Goal: Information Seeking & Learning: Learn about a topic

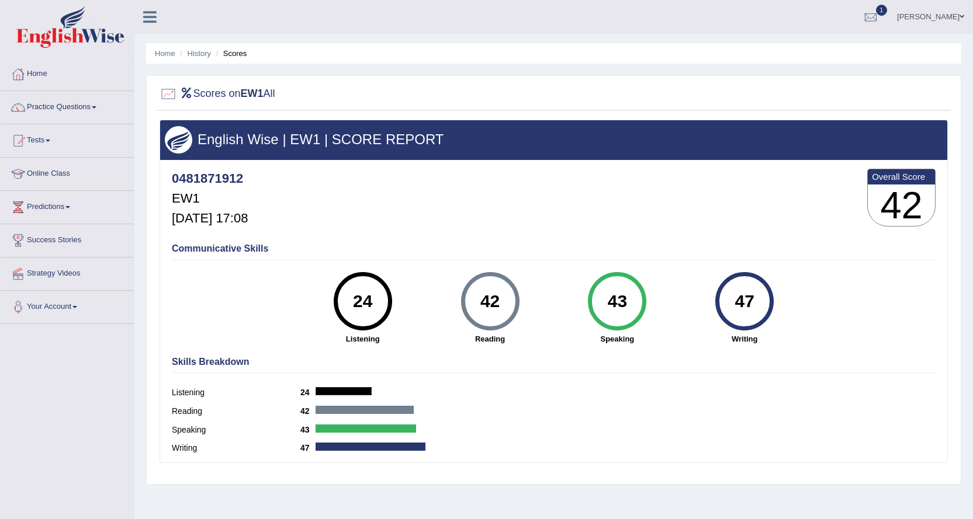
click at [373, 307] on div "24" at bounding box center [362, 301] width 43 height 49
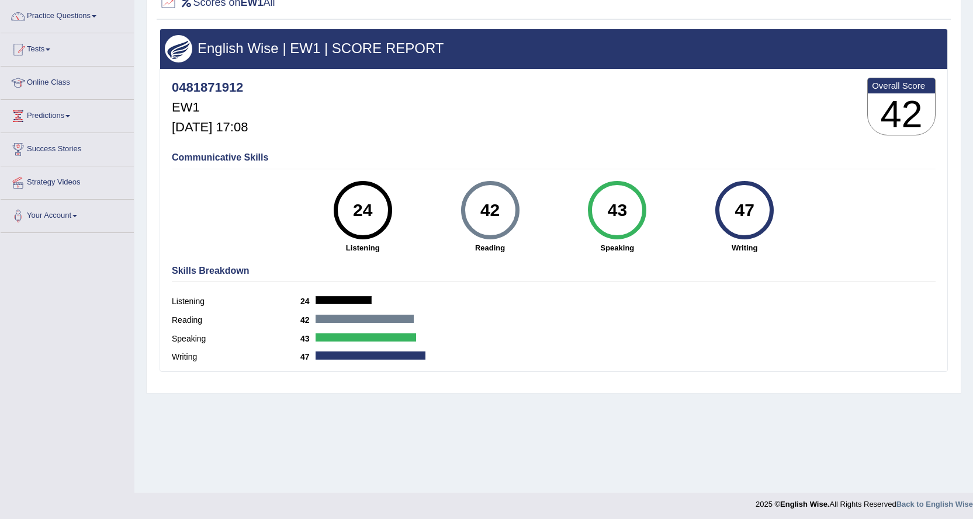
scroll to position [94, 0]
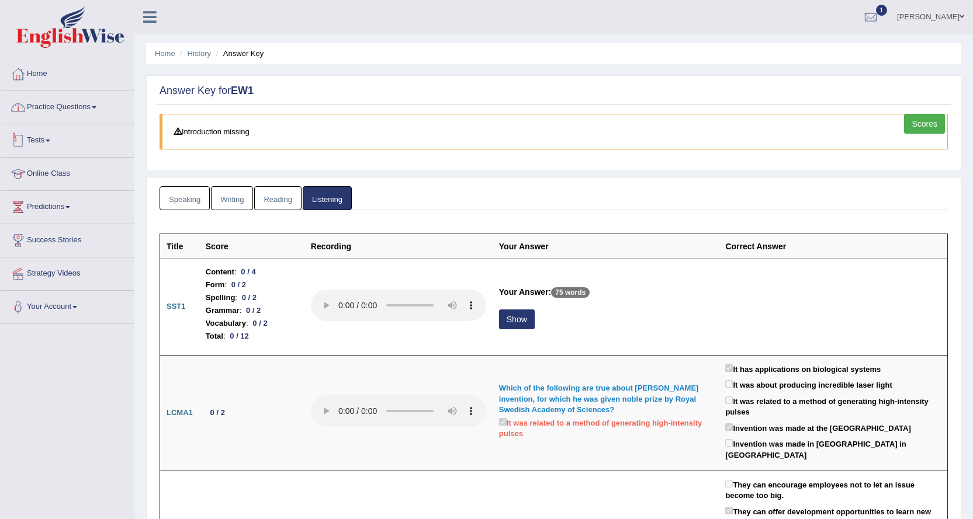
click at [113, 110] on link "Practice Questions" at bounding box center [67, 105] width 133 height 29
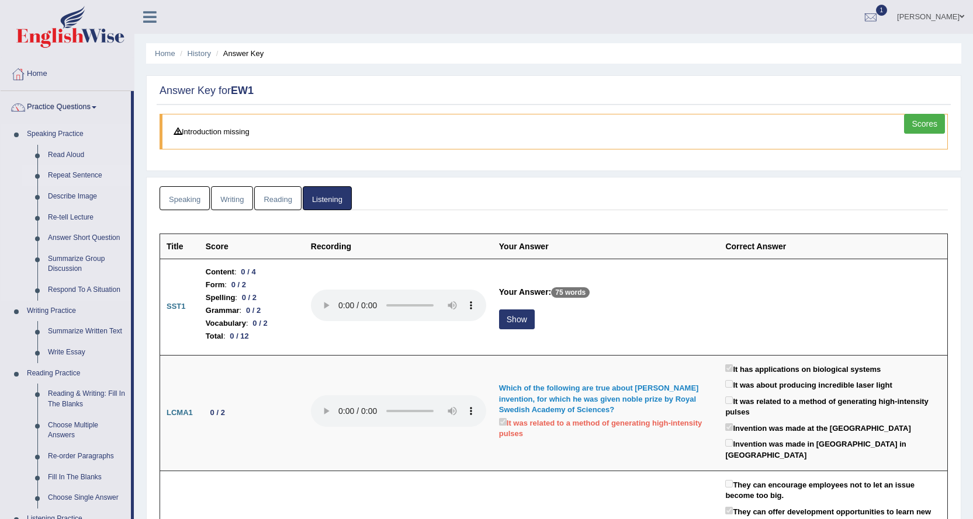
click at [73, 176] on link "Repeat Sentence" at bounding box center [87, 175] width 88 height 21
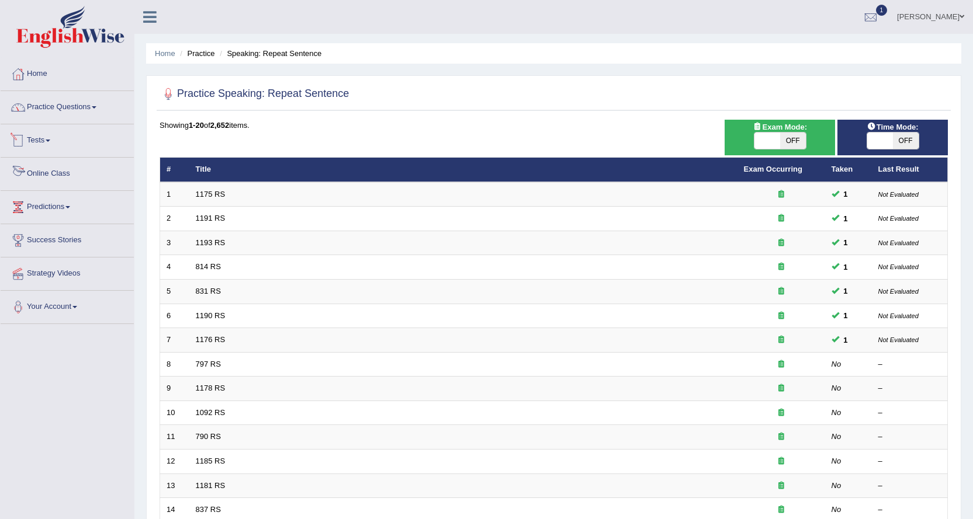
click at [81, 116] on link "Practice Questions" at bounding box center [67, 105] width 133 height 29
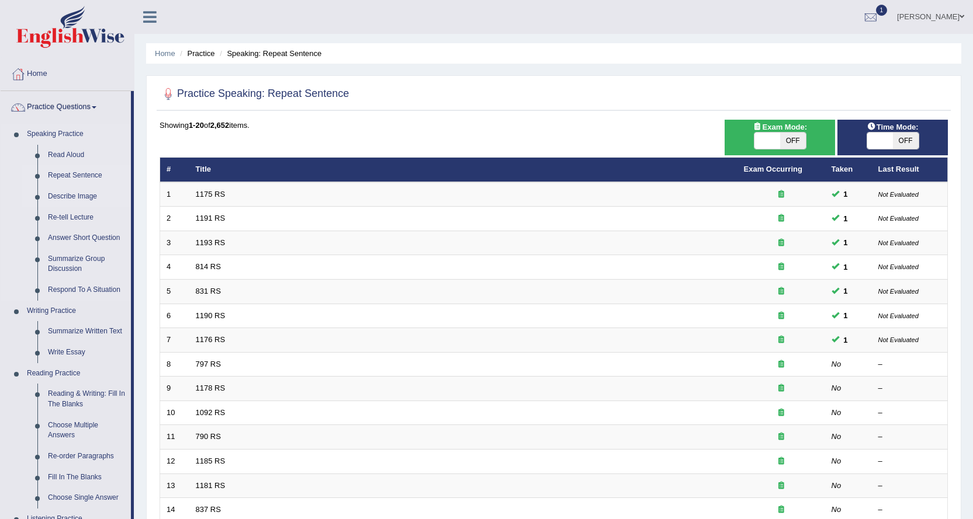
click at [76, 193] on link "Describe Image" at bounding box center [87, 196] width 88 height 21
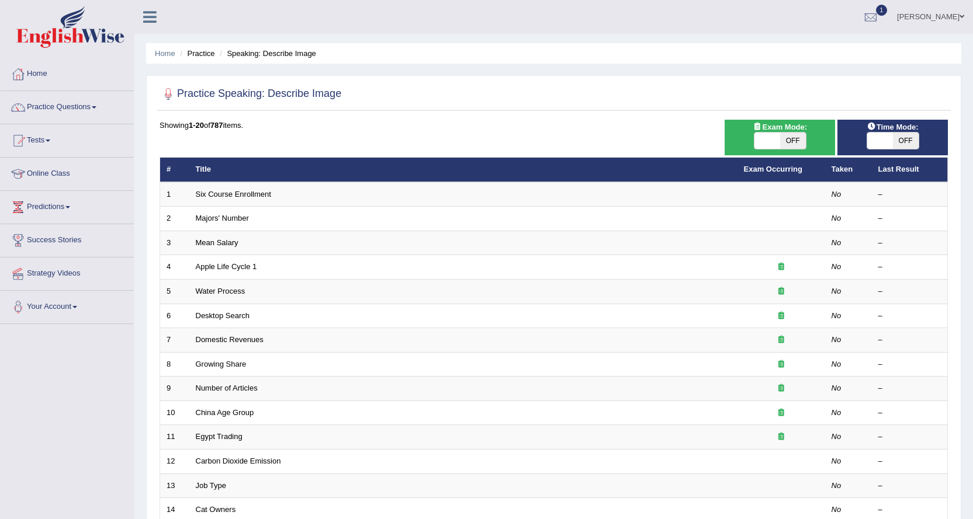
click at [800, 143] on span "OFF" at bounding box center [793, 141] width 26 height 16
checkbox input "true"
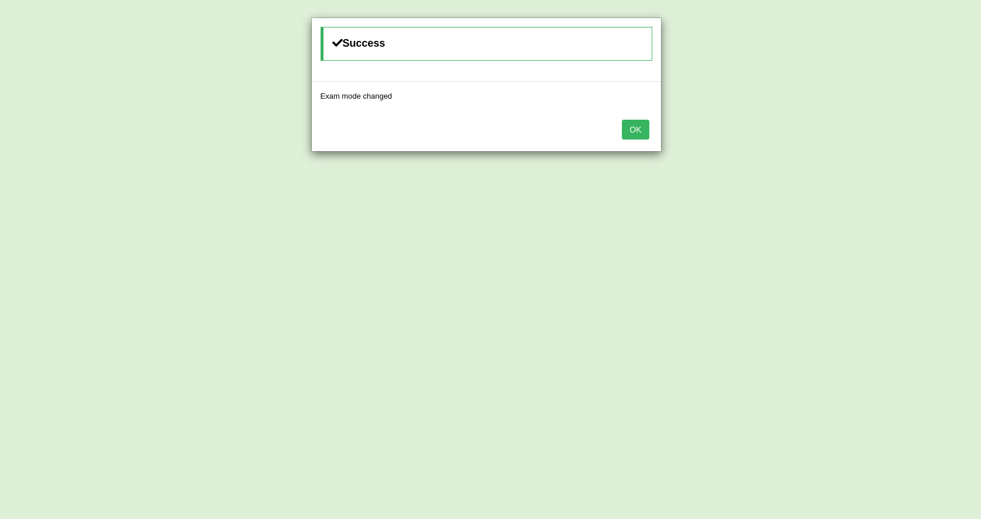
click at [635, 132] on button "OK" at bounding box center [635, 130] width 27 height 20
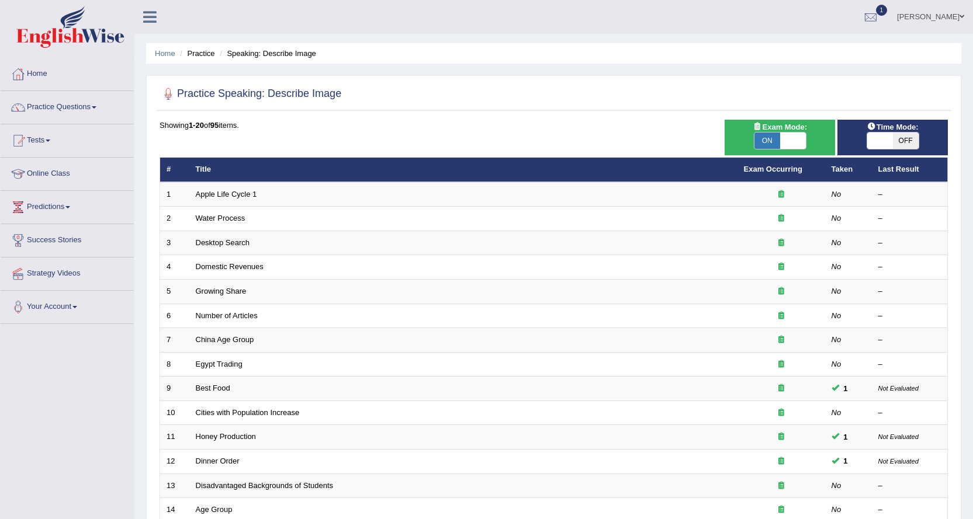
drag, startPoint x: 0, startPoint y: 0, endPoint x: 894, endPoint y: 143, distance: 905.8
click at [894, 143] on div "ON OFF" at bounding box center [879, 141] width 77 height 16
click at [906, 141] on span "OFF" at bounding box center [906, 141] width 26 height 16
checkbox input "true"
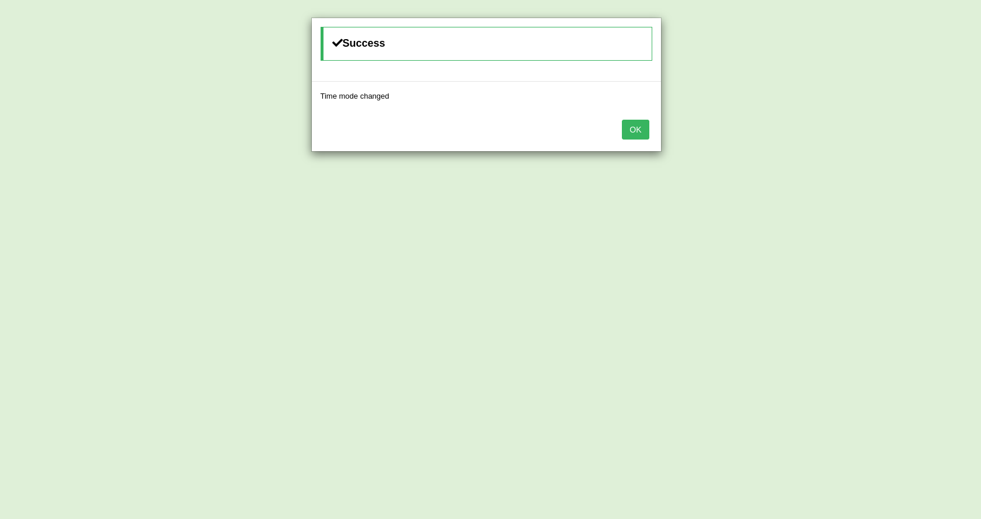
click at [633, 132] on button "OK" at bounding box center [635, 130] width 27 height 20
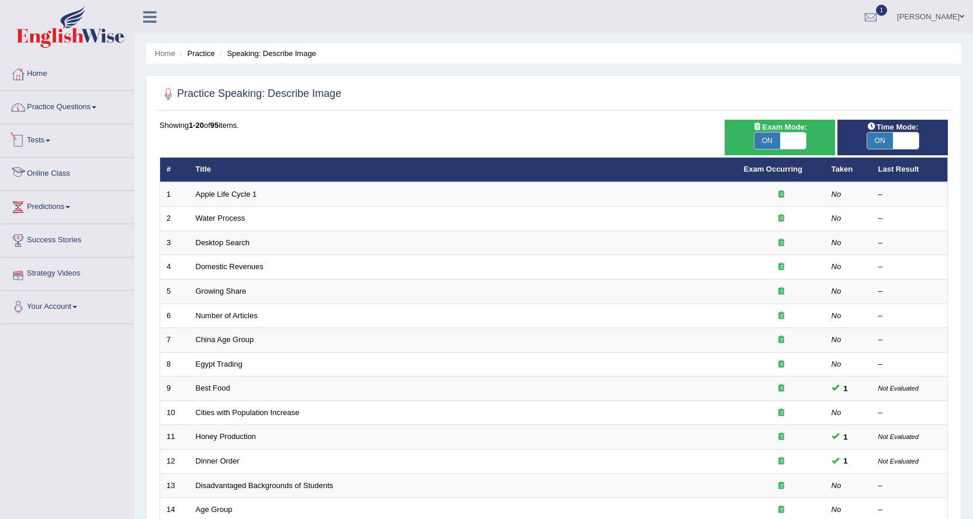
drag, startPoint x: 103, startPoint y: 104, endPoint x: 107, endPoint y: 140, distance: 35.9
click at [103, 104] on link "Practice Questions" at bounding box center [67, 105] width 133 height 29
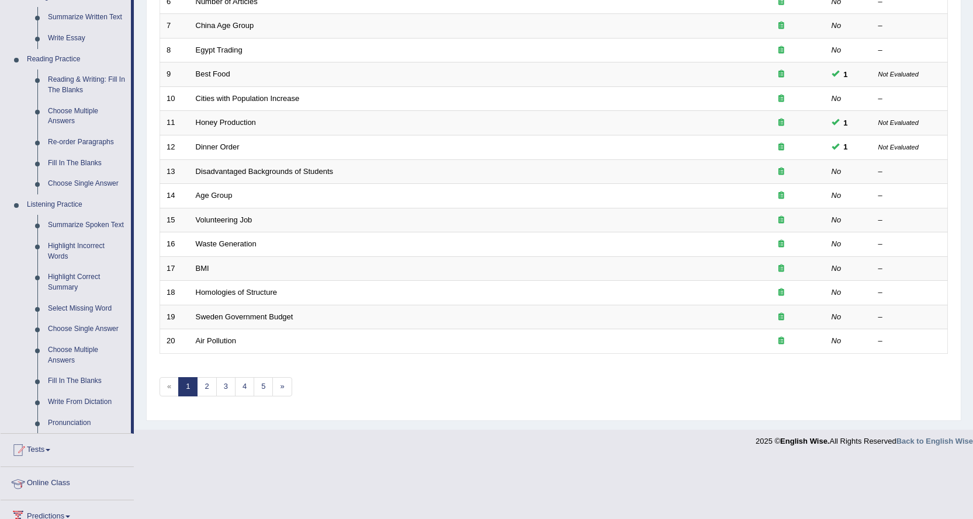
scroll to position [409, 0]
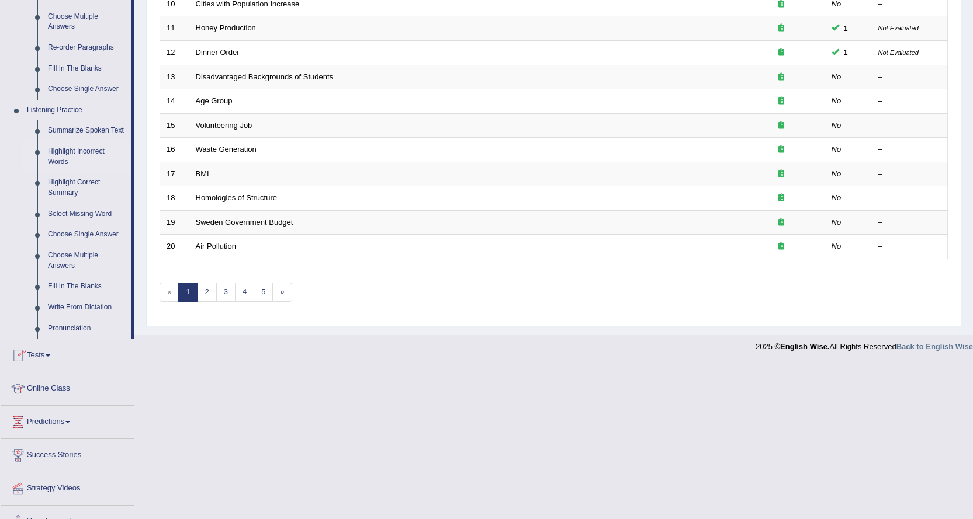
click at [75, 151] on link "Highlight Incorrect Words" at bounding box center [87, 156] width 88 height 31
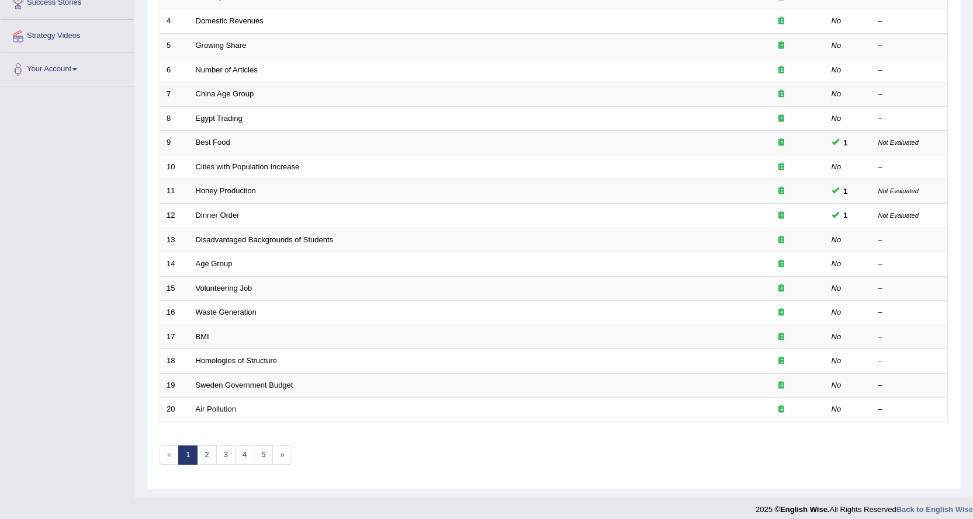
scroll to position [254, 0]
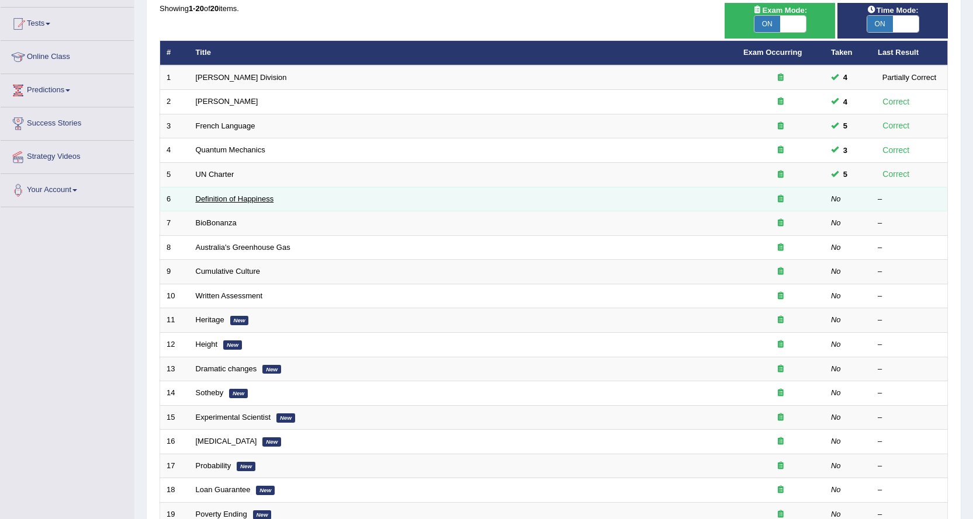
click at [247, 197] on link "Definition of Happiness" at bounding box center [235, 199] width 78 height 9
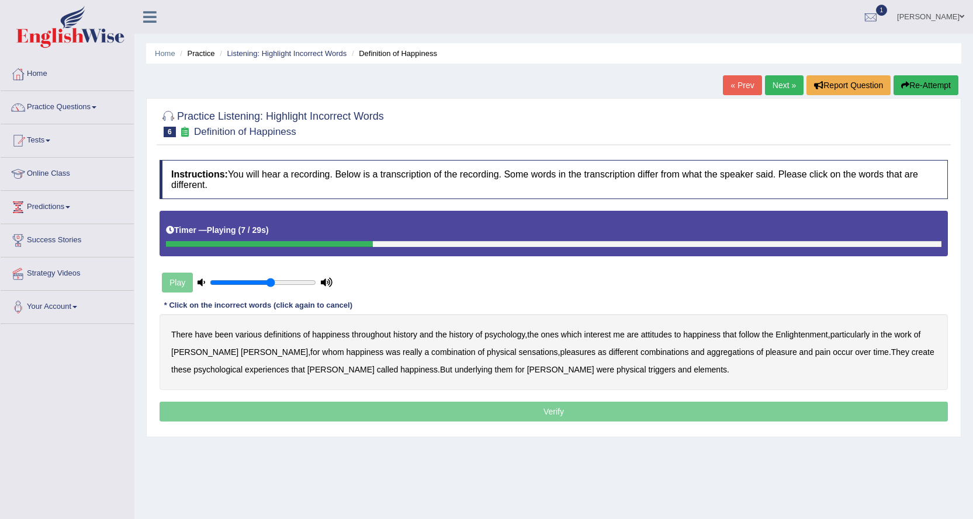
click at [658, 335] on b "attitudes" at bounding box center [656, 334] width 31 height 9
click at [519, 353] on b "sensations" at bounding box center [538, 352] width 39 height 9
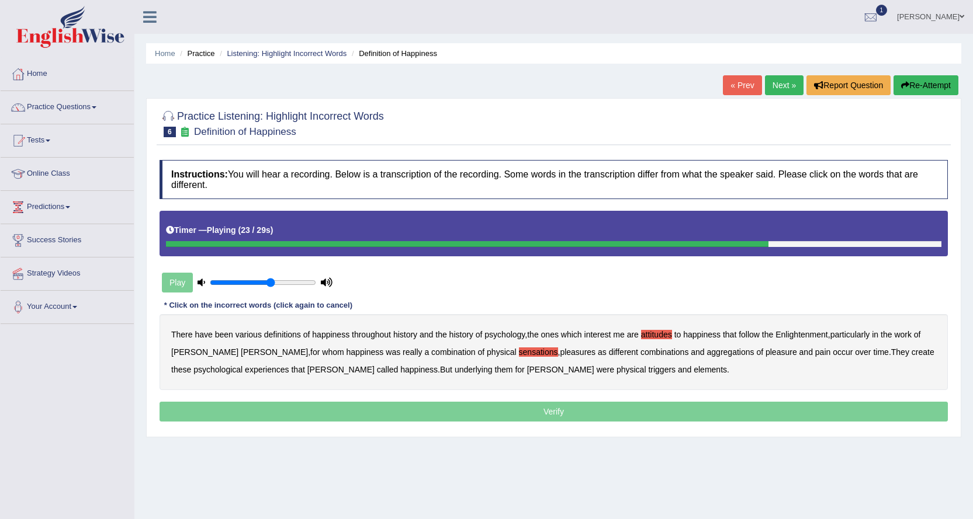
click at [911, 352] on b "create" at bounding box center [922, 352] width 23 height 9
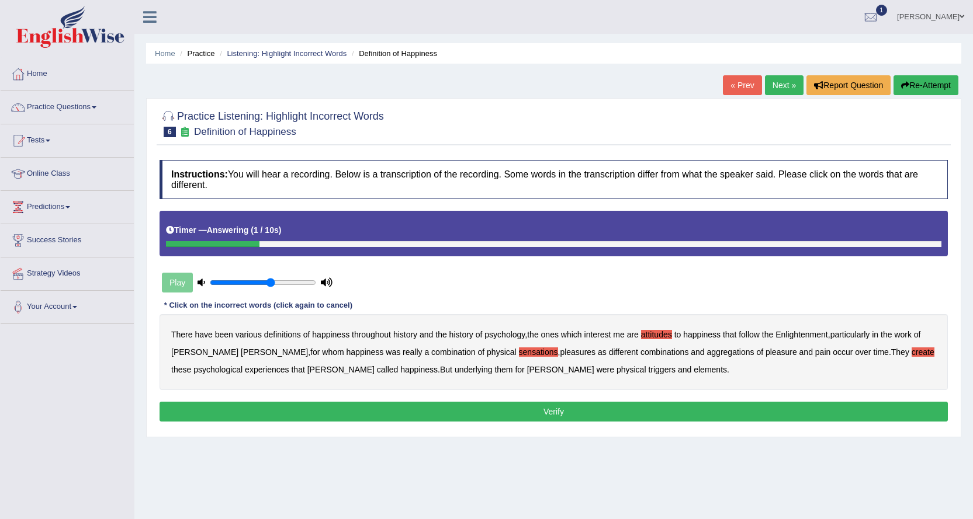
click at [693, 366] on b "elements" at bounding box center [709, 369] width 33 height 9
click at [616, 410] on button "Verify" at bounding box center [553, 412] width 788 height 20
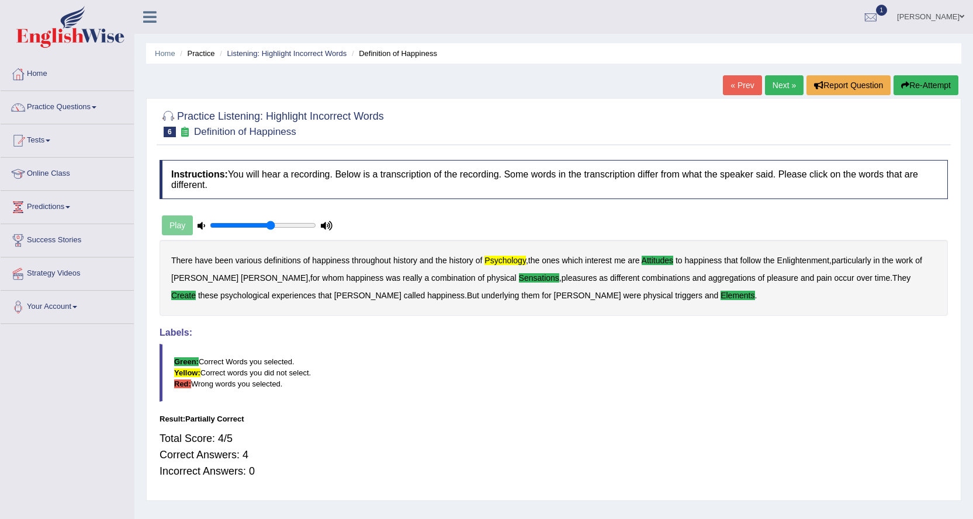
click at [785, 81] on link "Next »" at bounding box center [784, 85] width 39 height 20
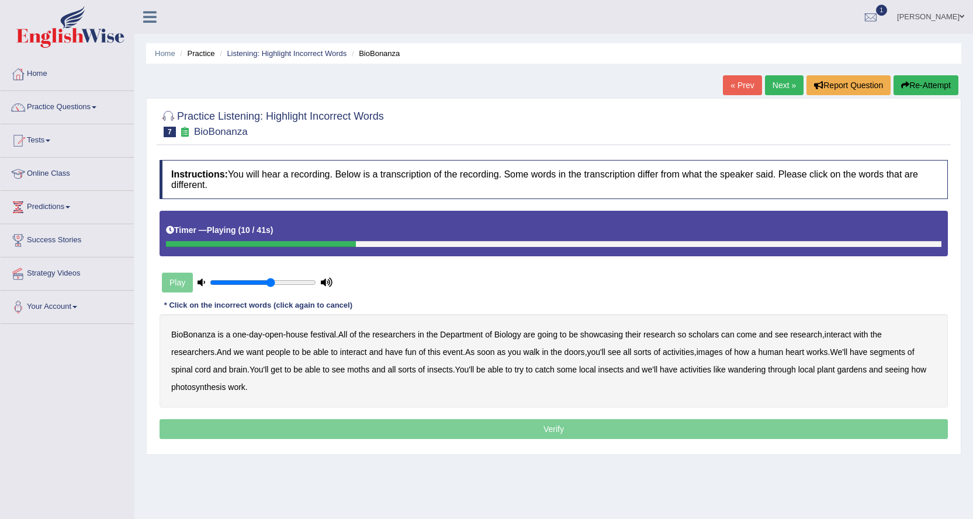
click at [711, 336] on b "scholars" at bounding box center [703, 334] width 30 height 9
click at [696, 353] on b "images" at bounding box center [709, 352] width 26 height 9
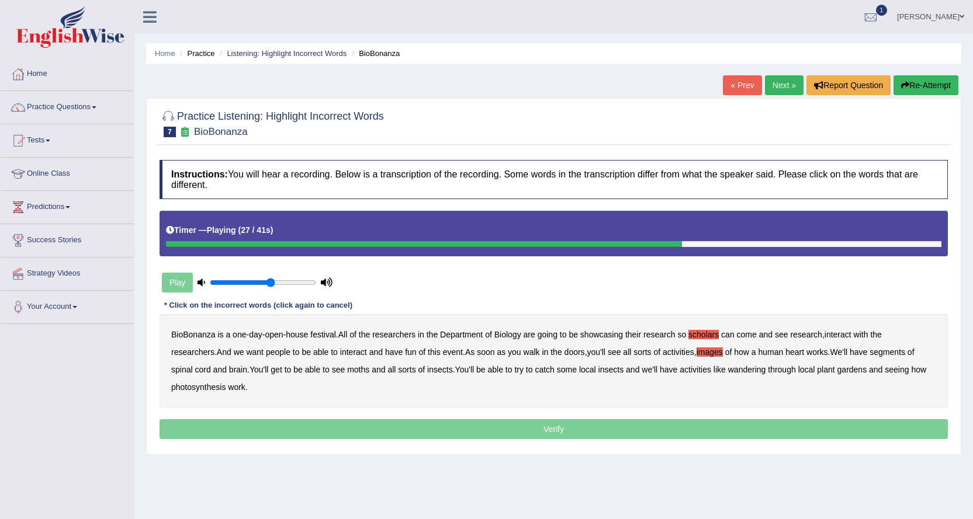
click at [869, 351] on b "segments" at bounding box center [887, 352] width 36 height 9
click at [347, 370] on b "moths" at bounding box center [358, 369] width 22 height 9
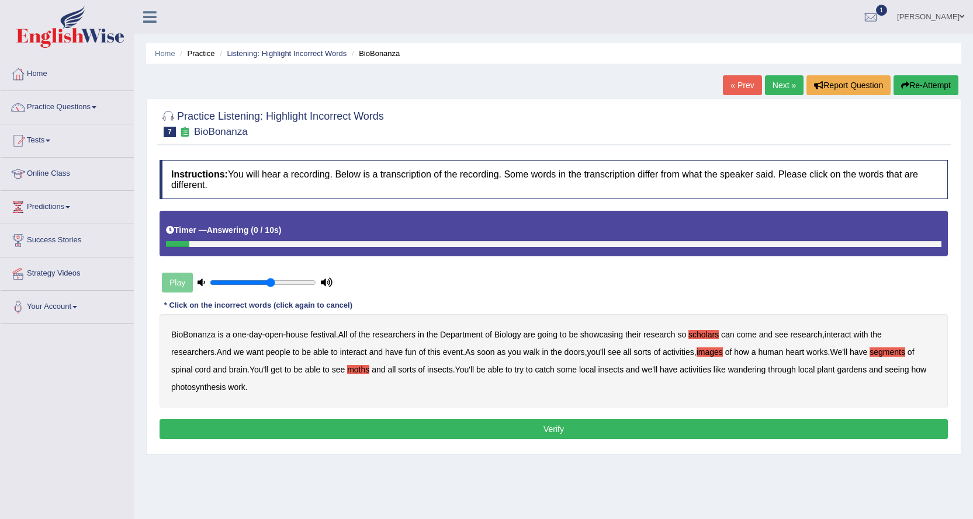
click at [402, 433] on button "Verify" at bounding box center [553, 429] width 788 height 20
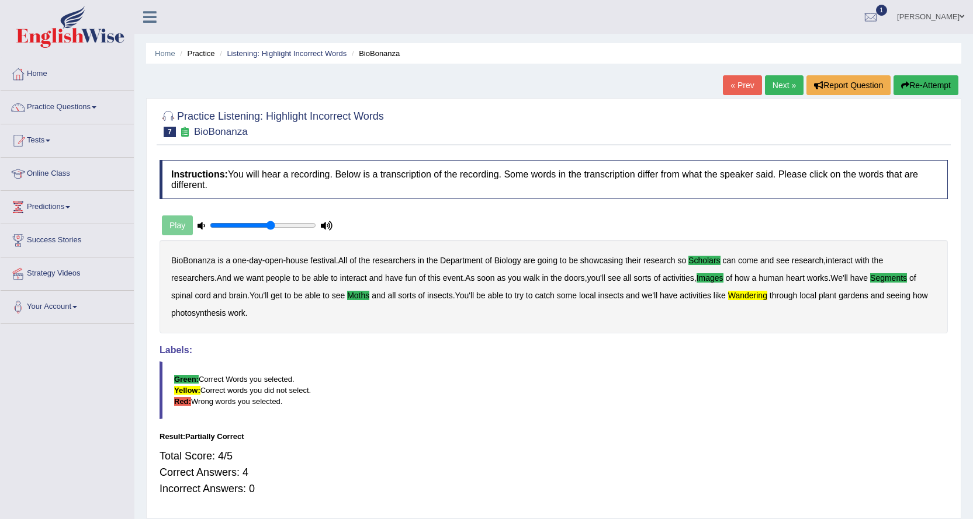
click at [780, 82] on link "Next »" at bounding box center [784, 85] width 39 height 20
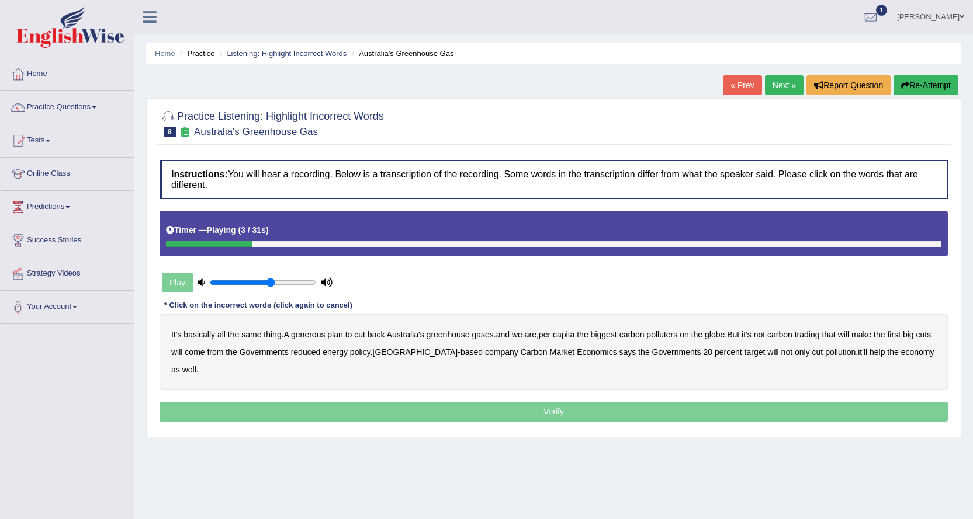
click at [312, 333] on b "generous" at bounding box center [308, 334] width 34 height 9
click at [724, 333] on b "globe" at bounding box center [715, 334] width 20 height 9
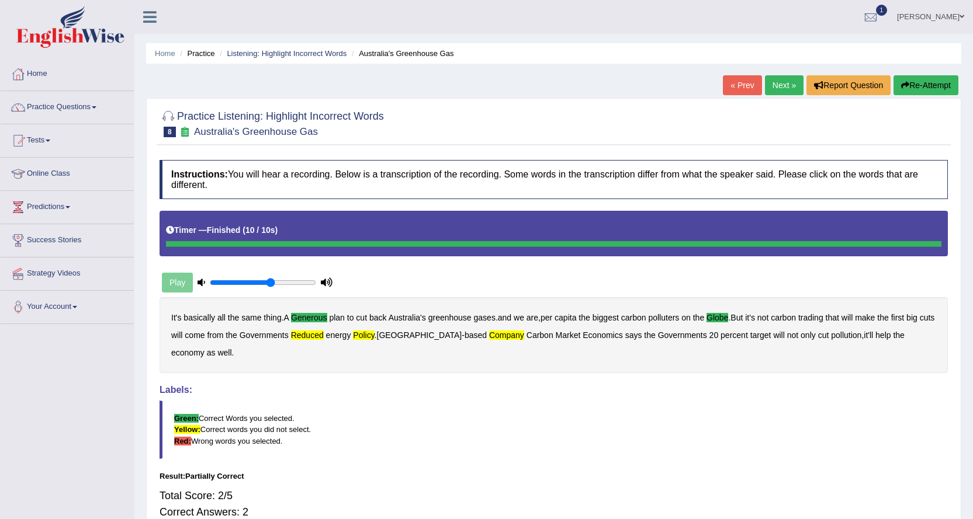
click at [788, 85] on link "Next »" at bounding box center [784, 85] width 39 height 20
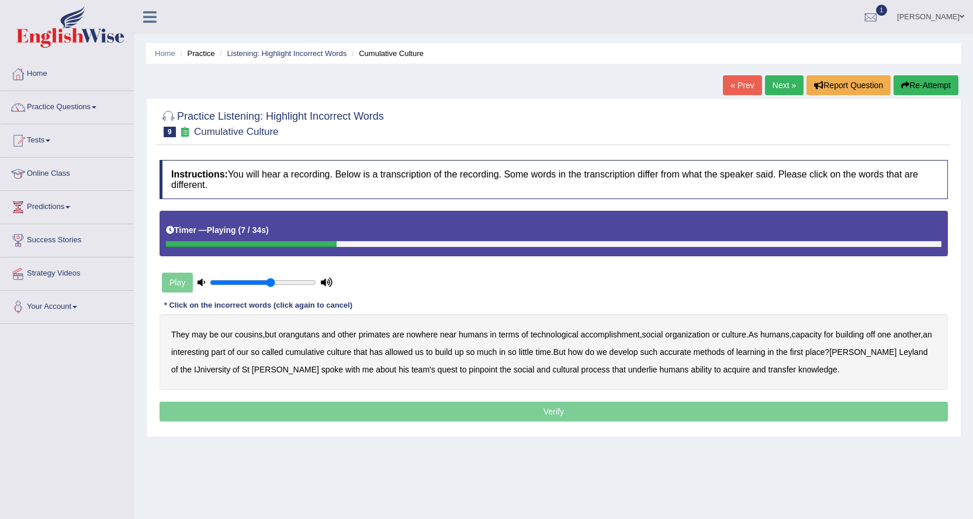
click at [624, 334] on b "accomplishment" at bounding box center [610, 334] width 59 height 9
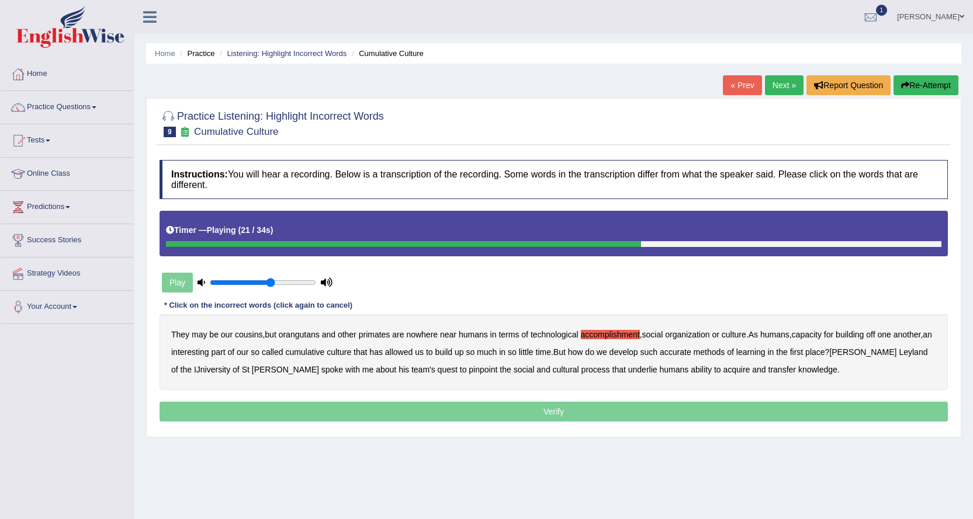
click at [691, 349] on b "accurate" at bounding box center [676, 352] width 32 height 9
click at [195, 370] on b "IJniversity" at bounding box center [212, 369] width 36 height 9
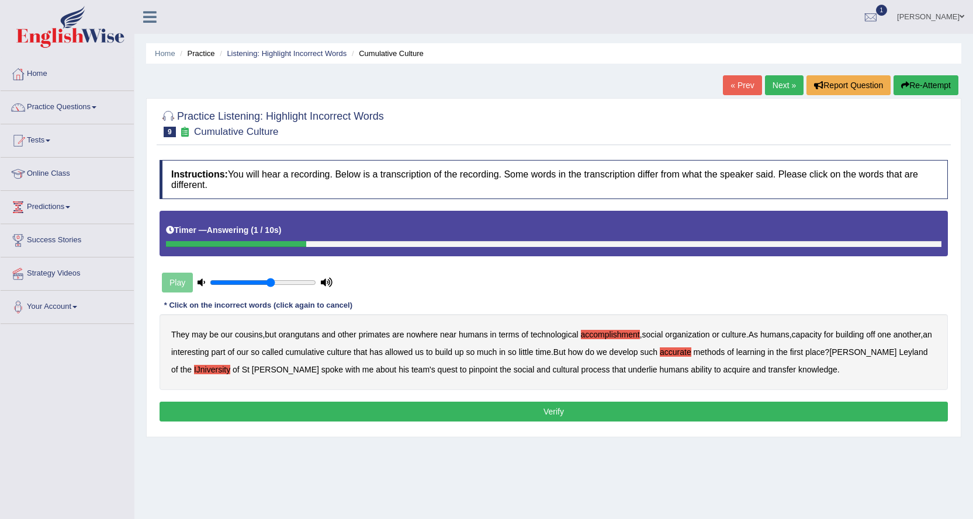
click at [631, 411] on button "Verify" at bounding box center [553, 412] width 788 height 20
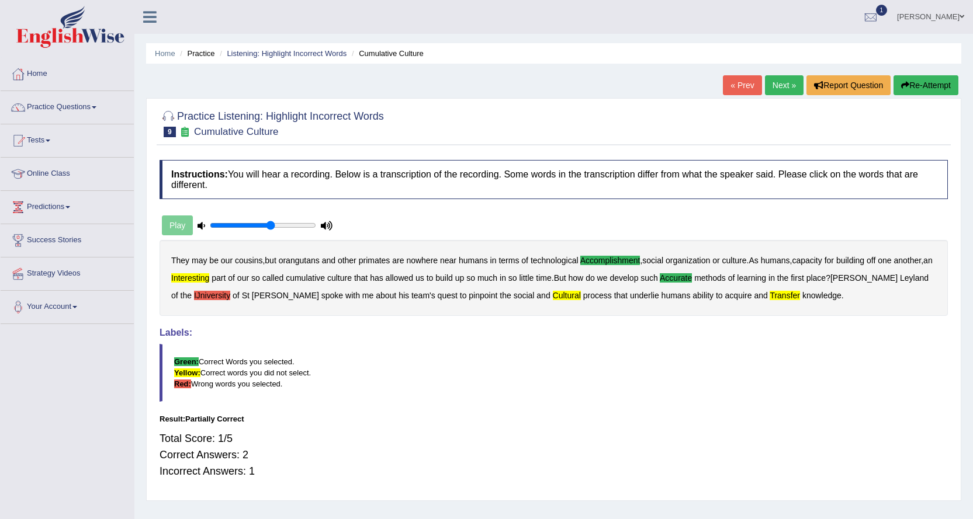
click at [782, 72] on div "Home Practice Listening: Highlight Incorrect Words Cumulative Culture « Prev Ne…" at bounding box center [553, 292] width 838 height 584
click at [782, 85] on link "Next »" at bounding box center [784, 85] width 39 height 20
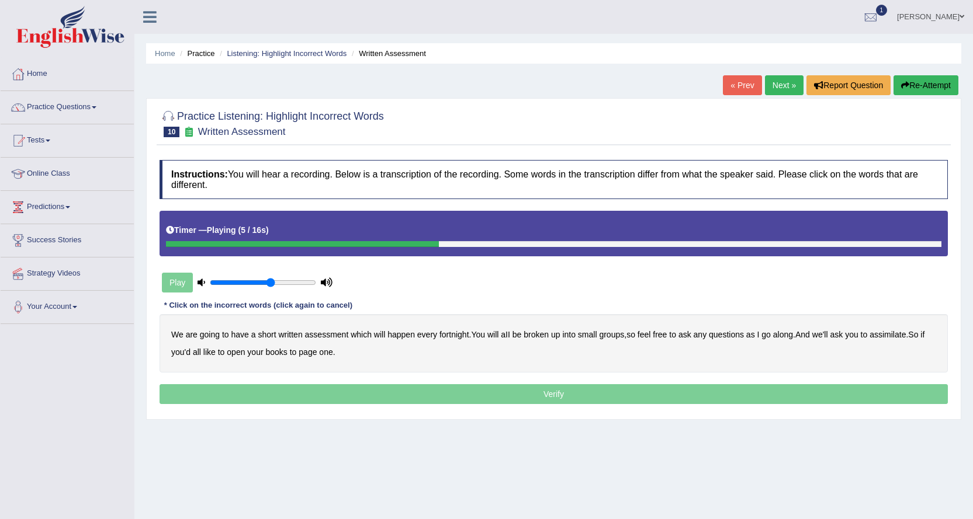
click at [543, 335] on b "broken" at bounding box center [535, 334] width 25 height 9
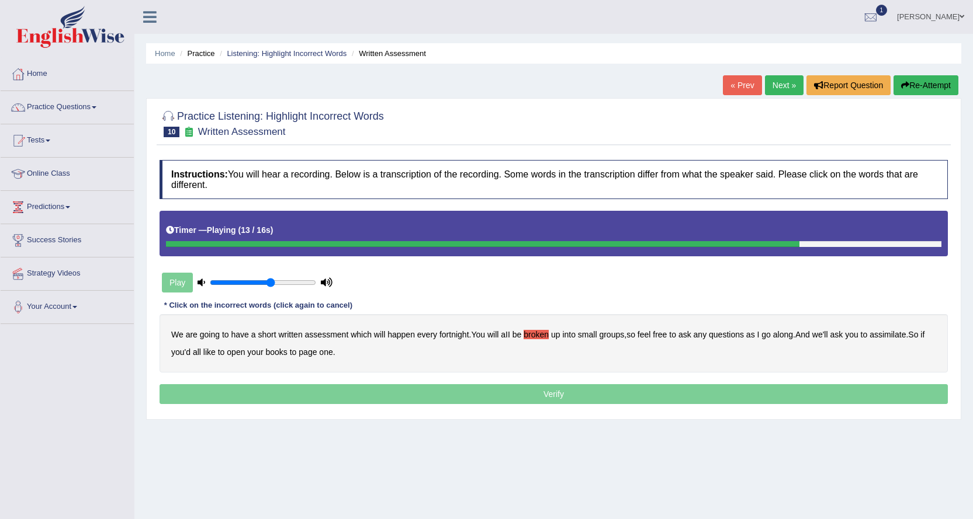
click at [890, 331] on b "assimilate" at bounding box center [887, 334] width 36 height 9
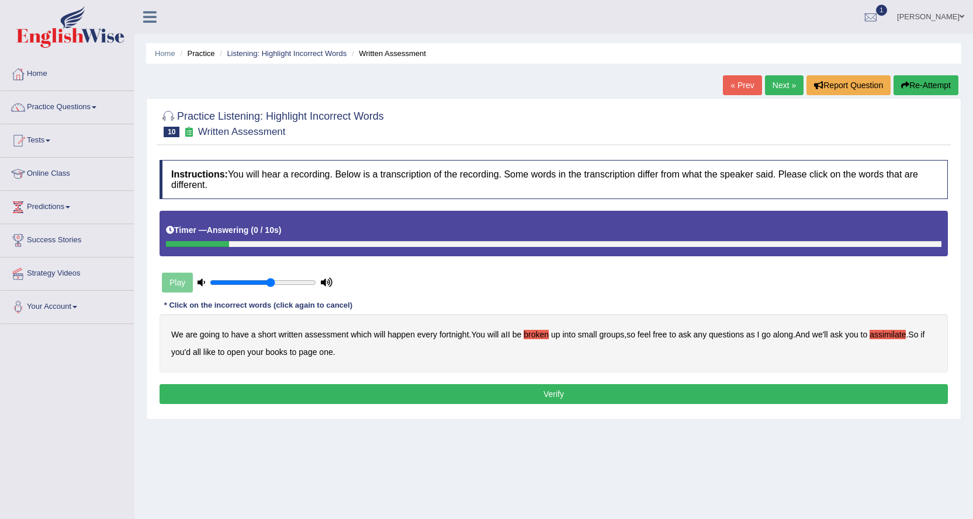
click at [519, 398] on button "Verify" at bounding box center [553, 394] width 788 height 20
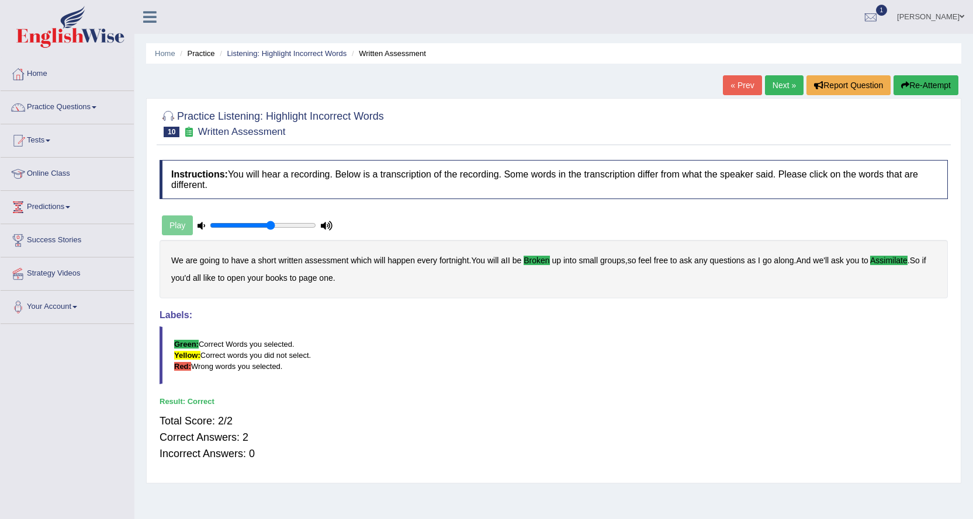
click at [775, 84] on link "Next »" at bounding box center [784, 85] width 39 height 20
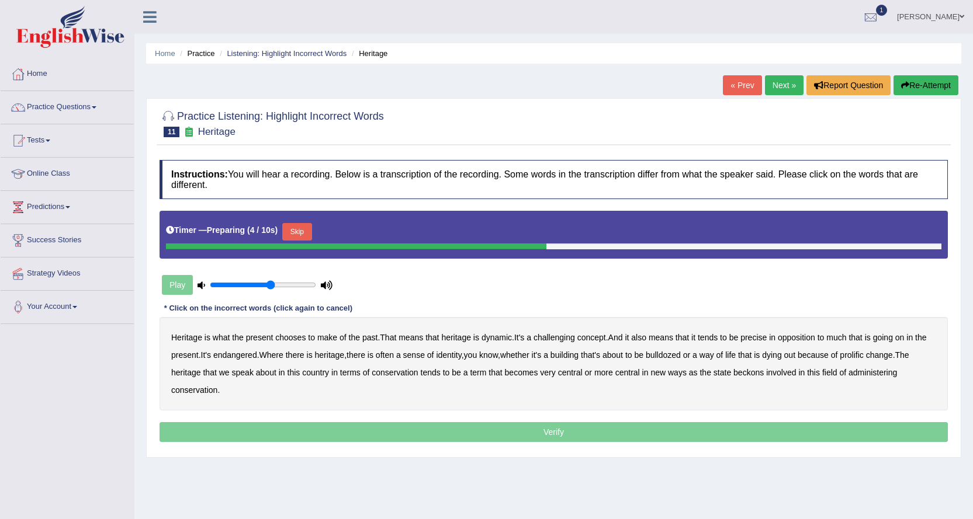
click at [685, 245] on div at bounding box center [553, 247] width 775 height 6
type input "0.75"
click at [284, 285] on input "range" at bounding box center [263, 284] width 106 height 9
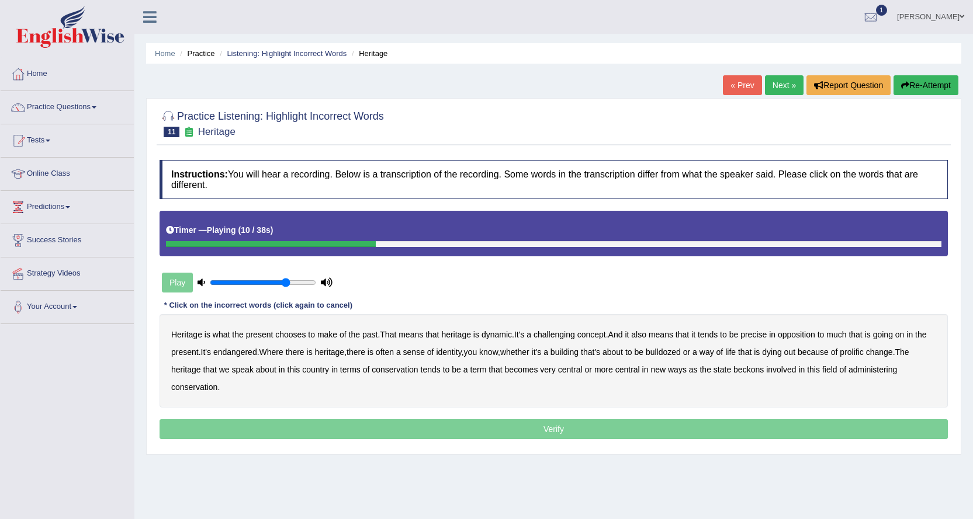
click at [555, 334] on b "challenging" at bounding box center [553, 334] width 41 height 9
click at [761, 337] on b "precise" at bounding box center [753, 334] width 26 height 9
click at [460, 355] on b "identity" at bounding box center [448, 352] width 25 height 9
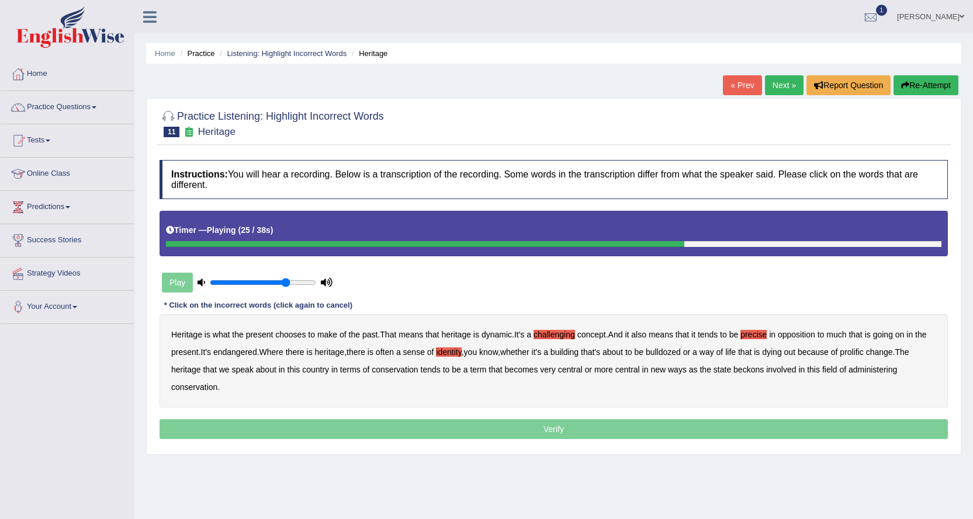
click at [863, 353] on b "prolific" at bounding box center [850, 352] width 23 height 9
click at [435, 431] on p "Verify" at bounding box center [553, 429] width 788 height 20
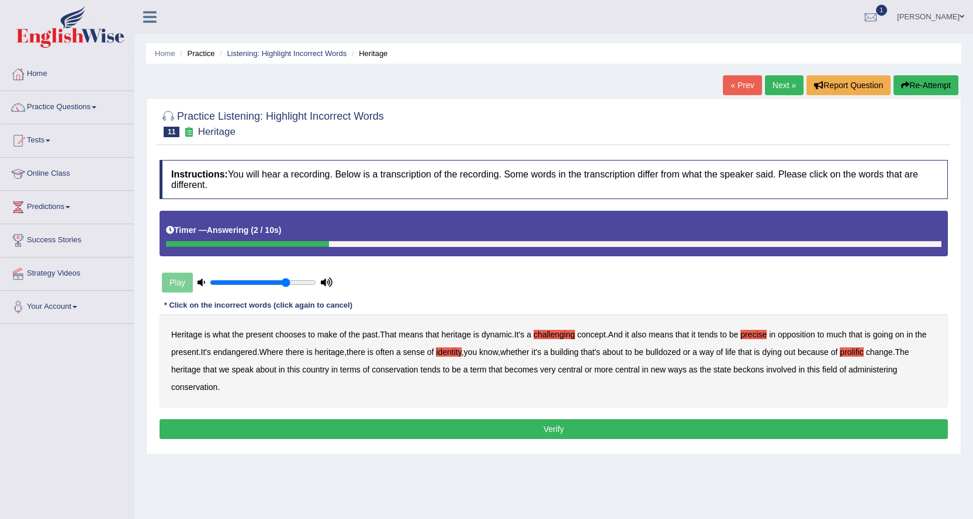
click at [438, 429] on button "Verify" at bounding box center [553, 429] width 788 height 20
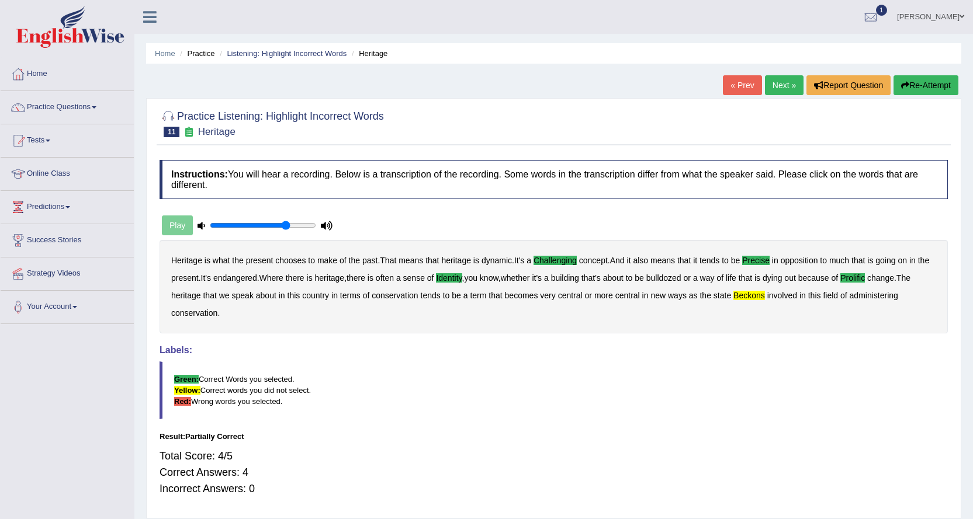
drag, startPoint x: 778, startPoint y: 90, endPoint x: 770, endPoint y: 87, distance: 8.7
click at [778, 91] on link "Next »" at bounding box center [784, 85] width 39 height 20
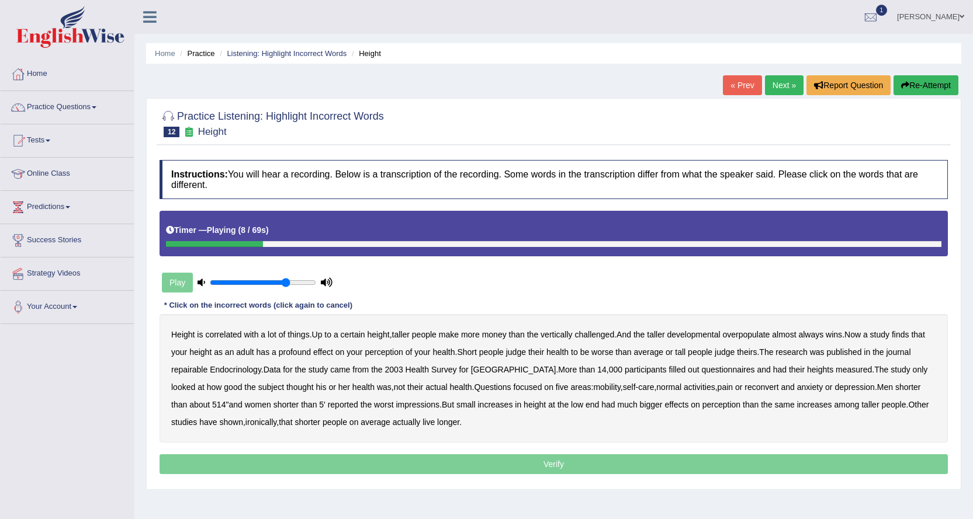
click at [711, 335] on b "developmental" at bounding box center [693, 334] width 53 height 9
click at [189, 366] on b "repairable" at bounding box center [189, 369] width 36 height 9
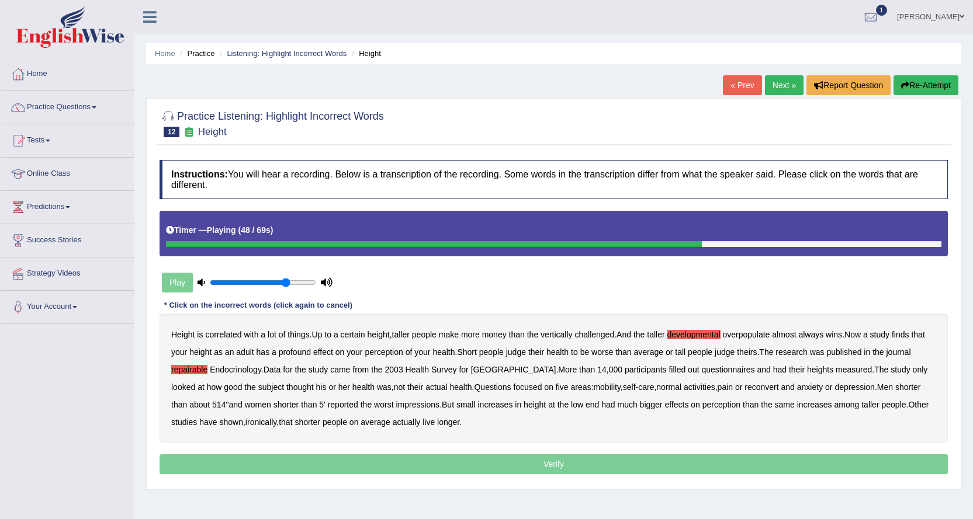
click at [744, 389] on b "reconvert" at bounding box center [761, 387] width 34 height 9
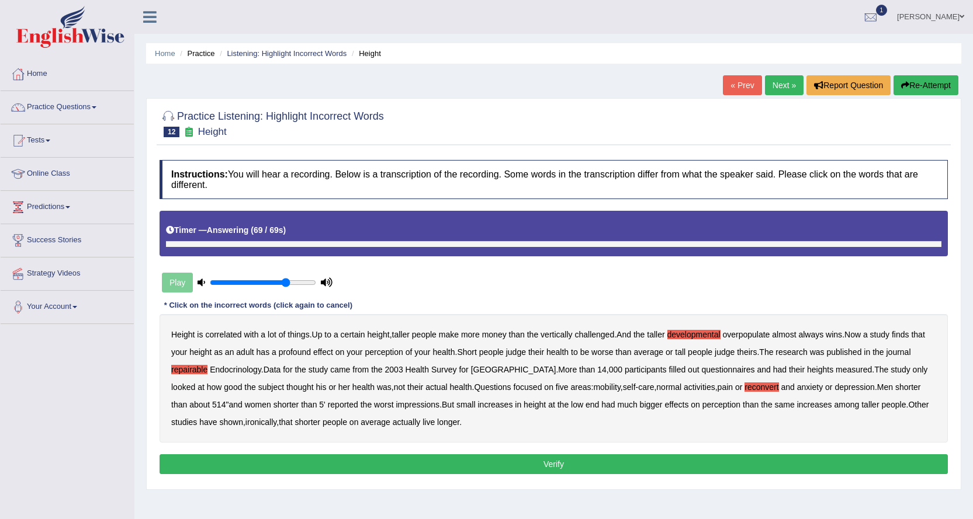
click at [449, 467] on p "Verify" at bounding box center [553, 464] width 788 height 20
click at [449, 467] on button "Verify" at bounding box center [553, 464] width 788 height 20
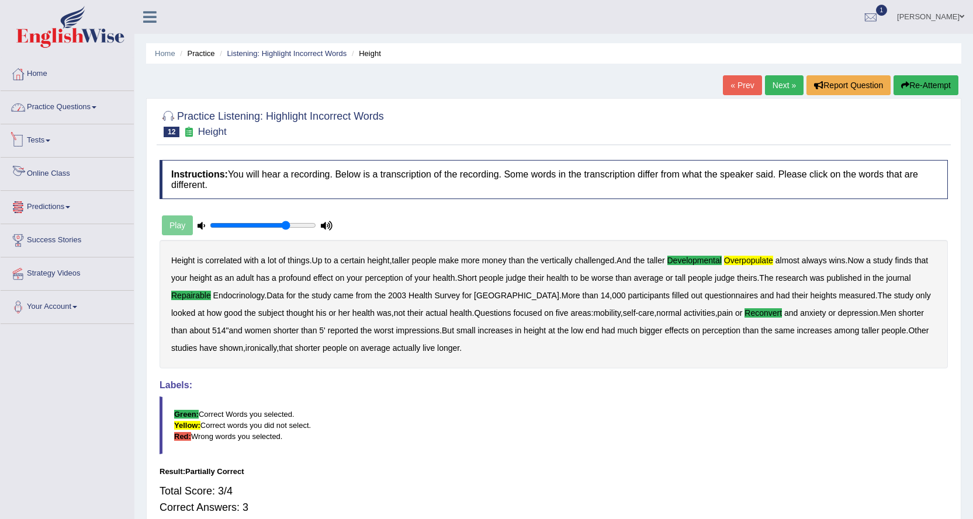
click at [91, 103] on link "Practice Questions" at bounding box center [67, 105] width 133 height 29
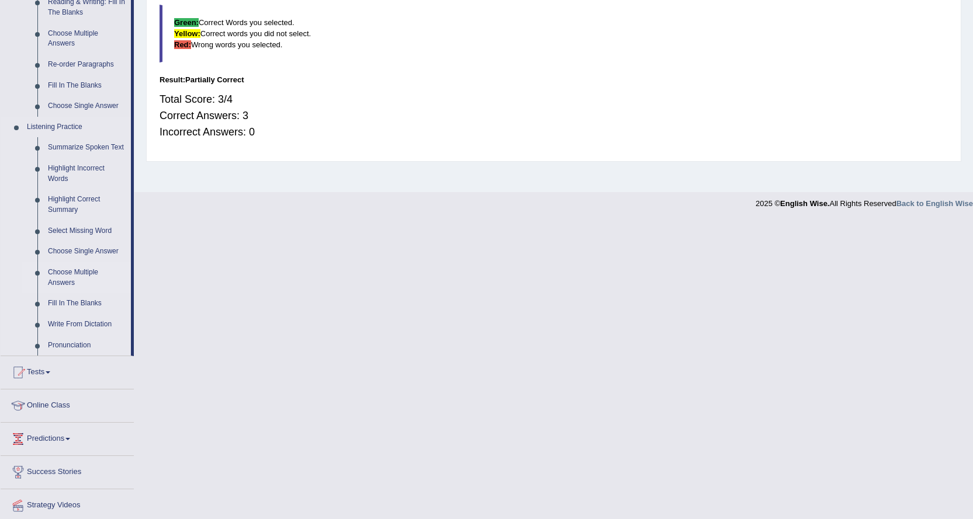
scroll to position [371, 0]
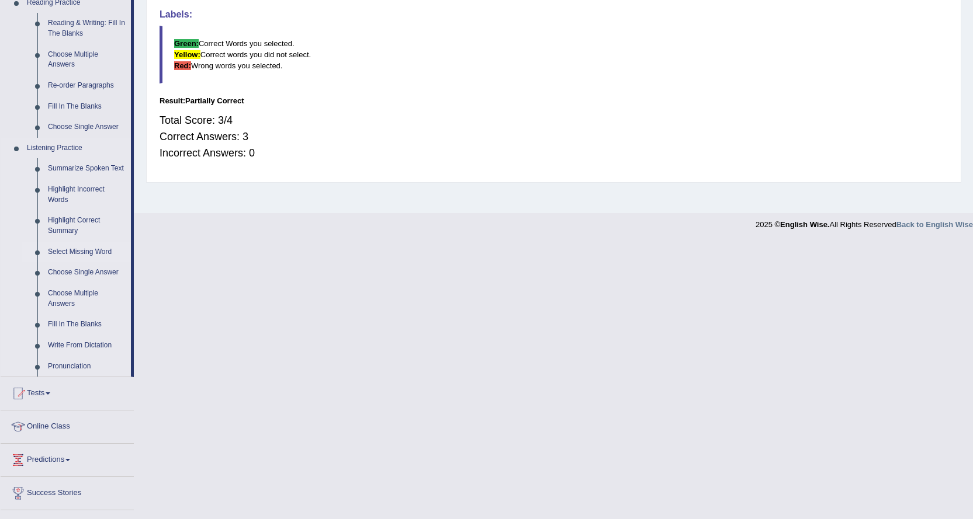
click at [88, 249] on link "Select Missing Word" at bounding box center [87, 252] width 88 height 21
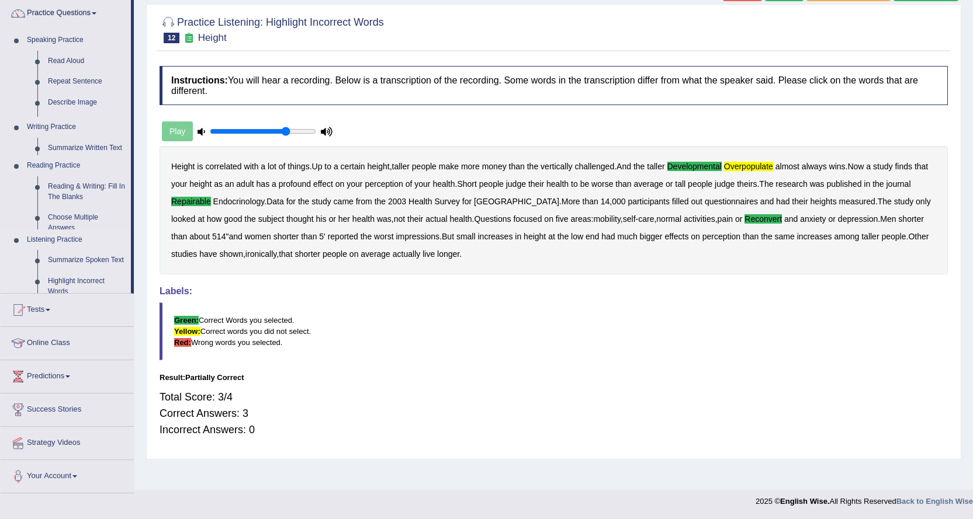
scroll to position [94, 0]
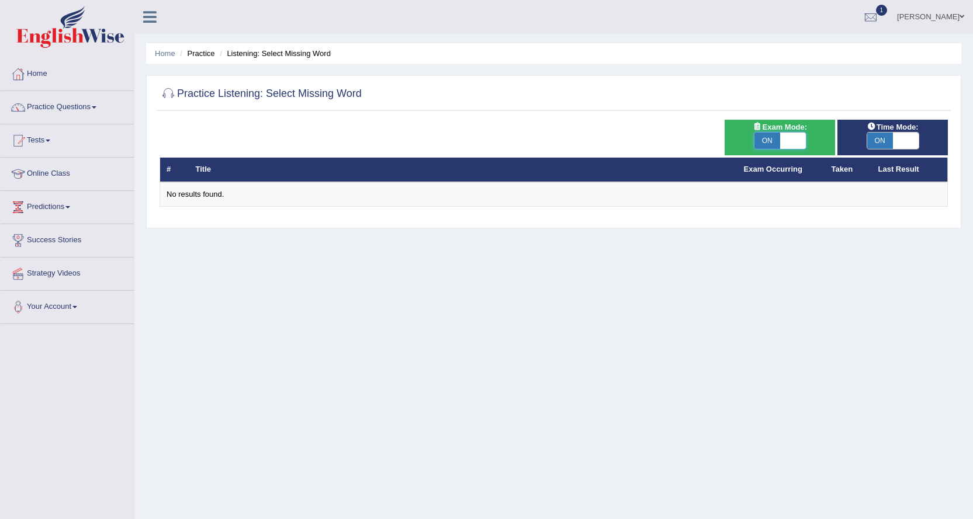
click at [795, 141] on span at bounding box center [793, 141] width 26 height 16
checkbox input "false"
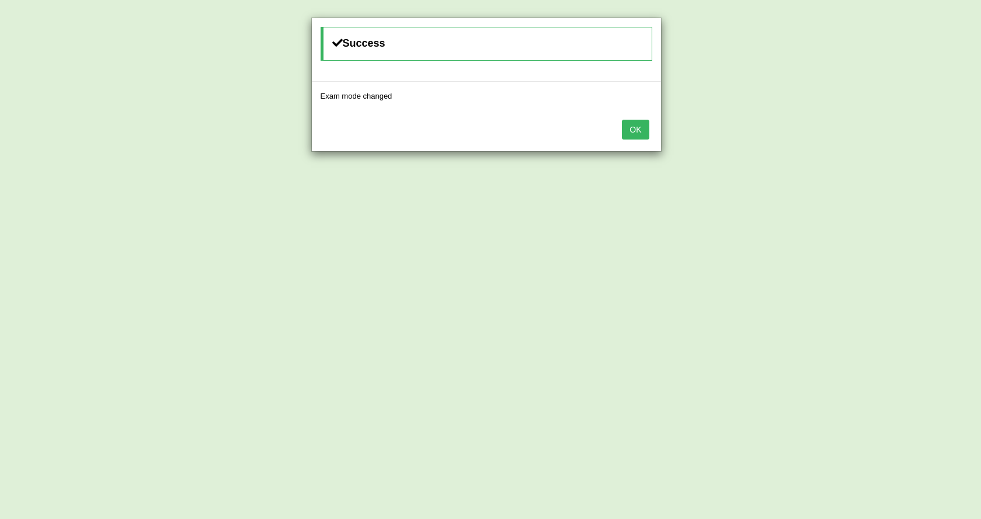
click at [636, 124] on button "OK" at bounding box center [635, 130] width 27 height 20
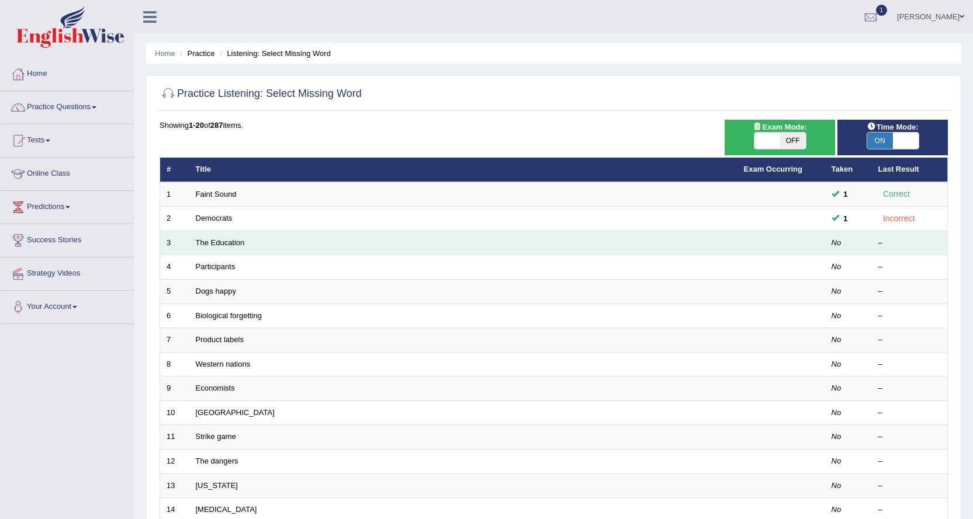
click at [224, 235] on td "The Education" at bounding box center [463, 243] width 548 height 25
click at [227, 241] on link "The Education" at bounding box center [220, 242] width 49 height 9
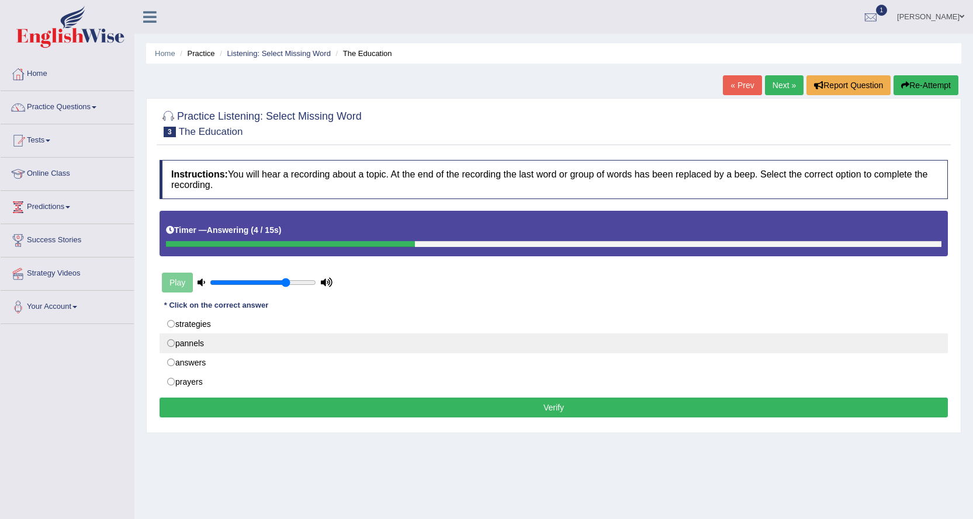
click at [198, 339] on label "pannels" at bounding box center [553, 344] width 788 height 20
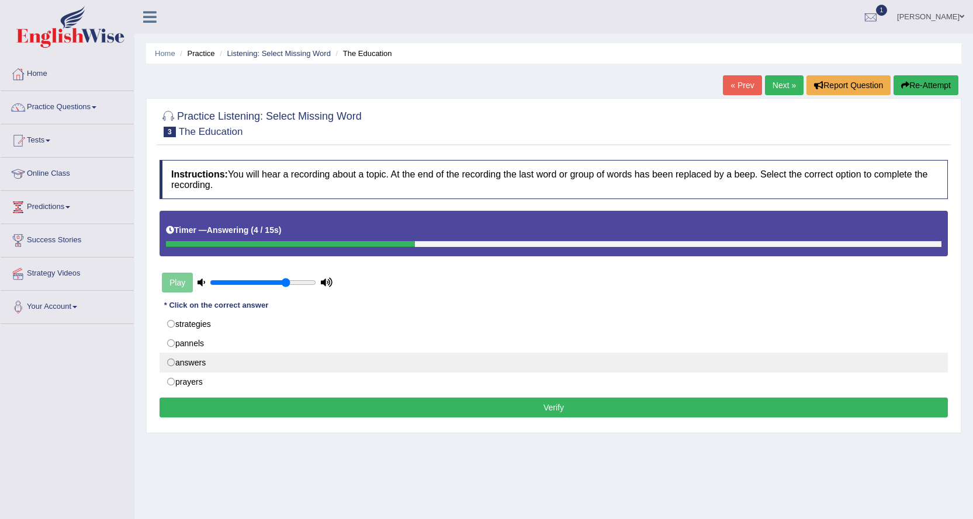
radio input "true"
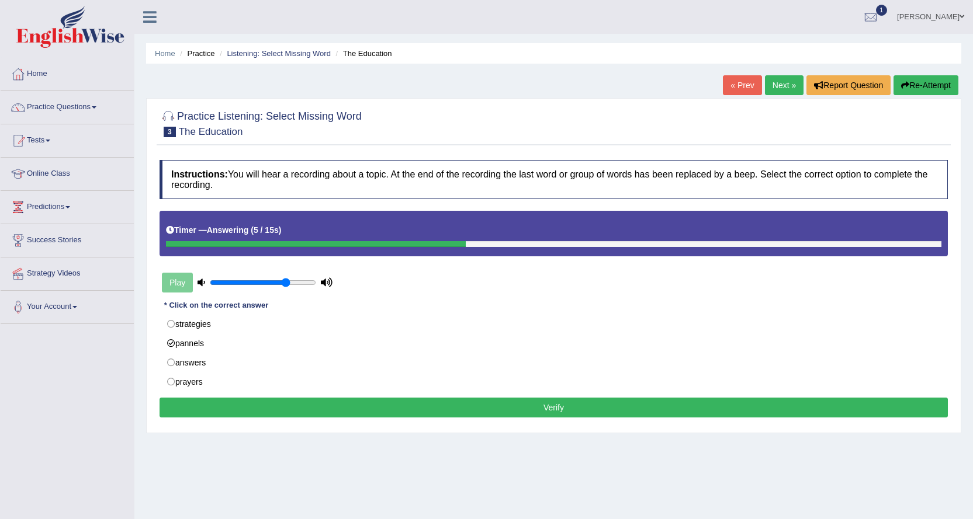
click at [242, 411] on button "Verify" at bounding box center [553, 408] width 788 height 20
